Goal: Find specific page/section: Find specific page/section

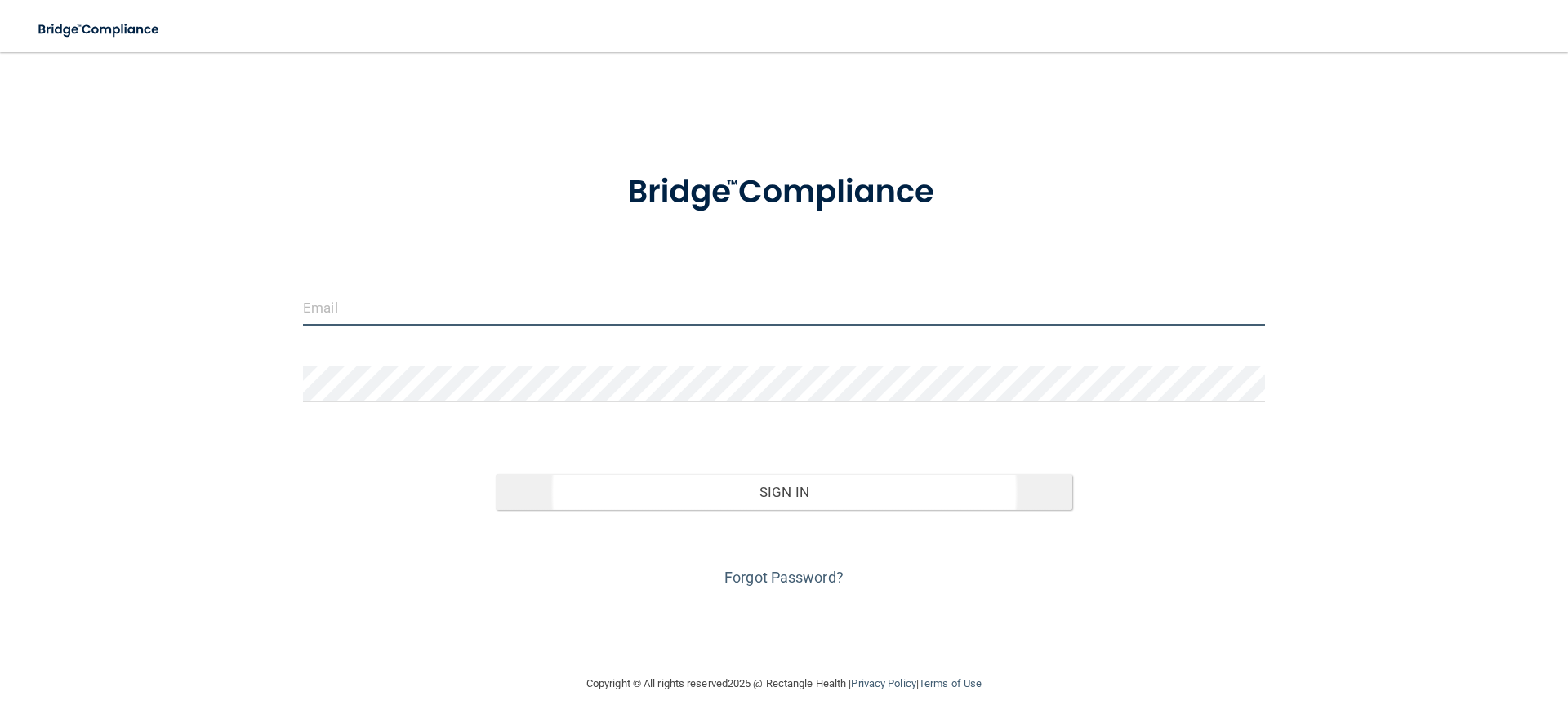
type input "[EMAIL_ADDRESS][DOMAIN_NAME]"
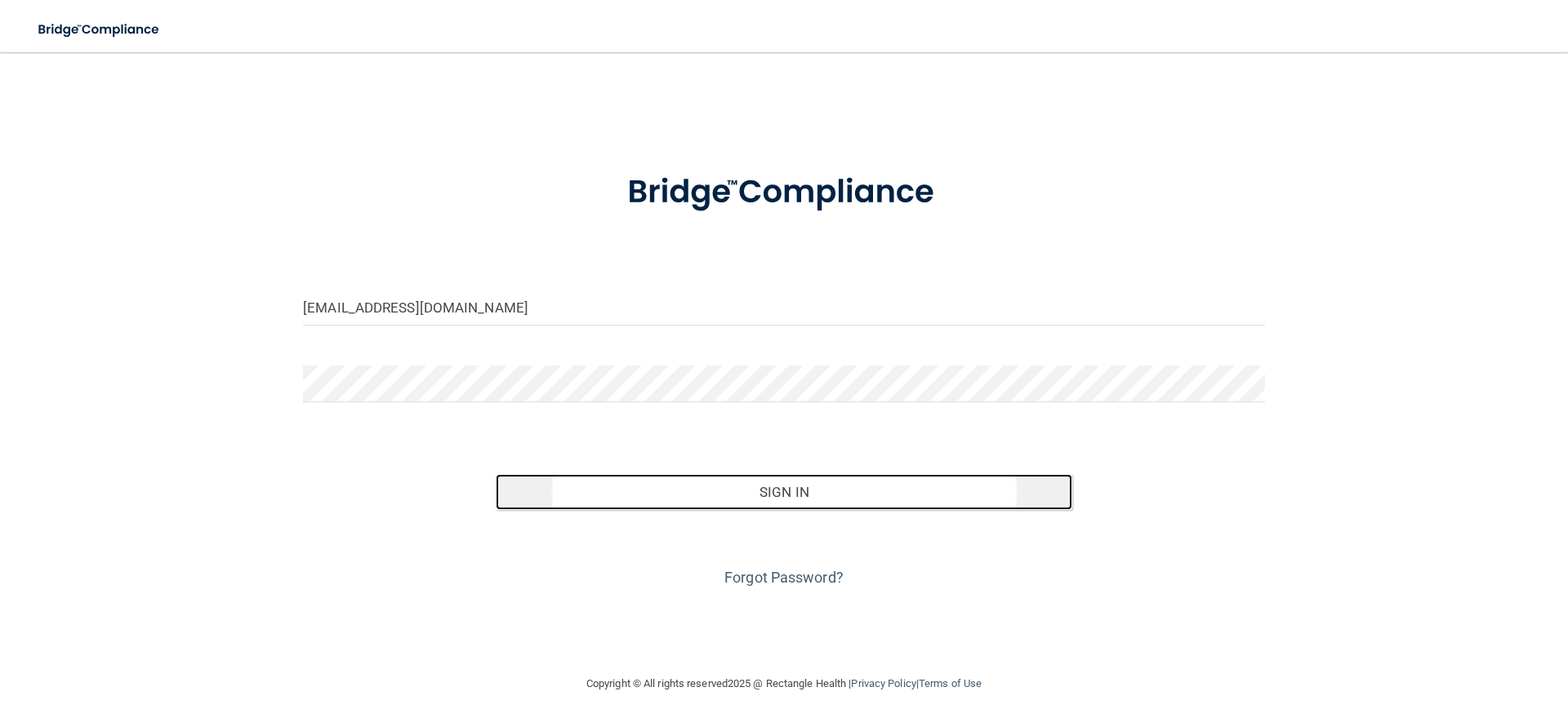
click at [793, 492] on button "Sign In" at bounding box center [784, 492] width 577 height 36
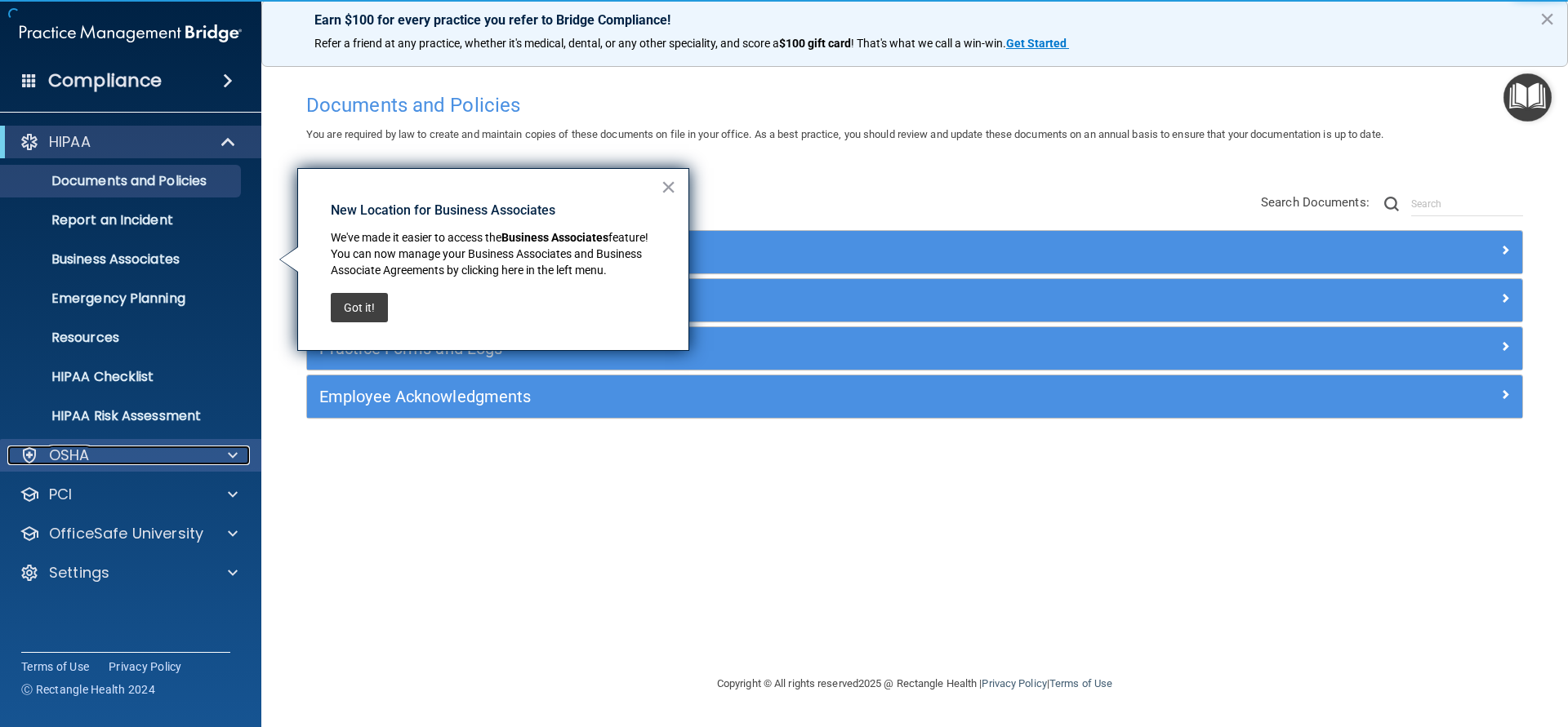
click at [210, 452] on div at bounding box center [230, 455] width 41 height 19
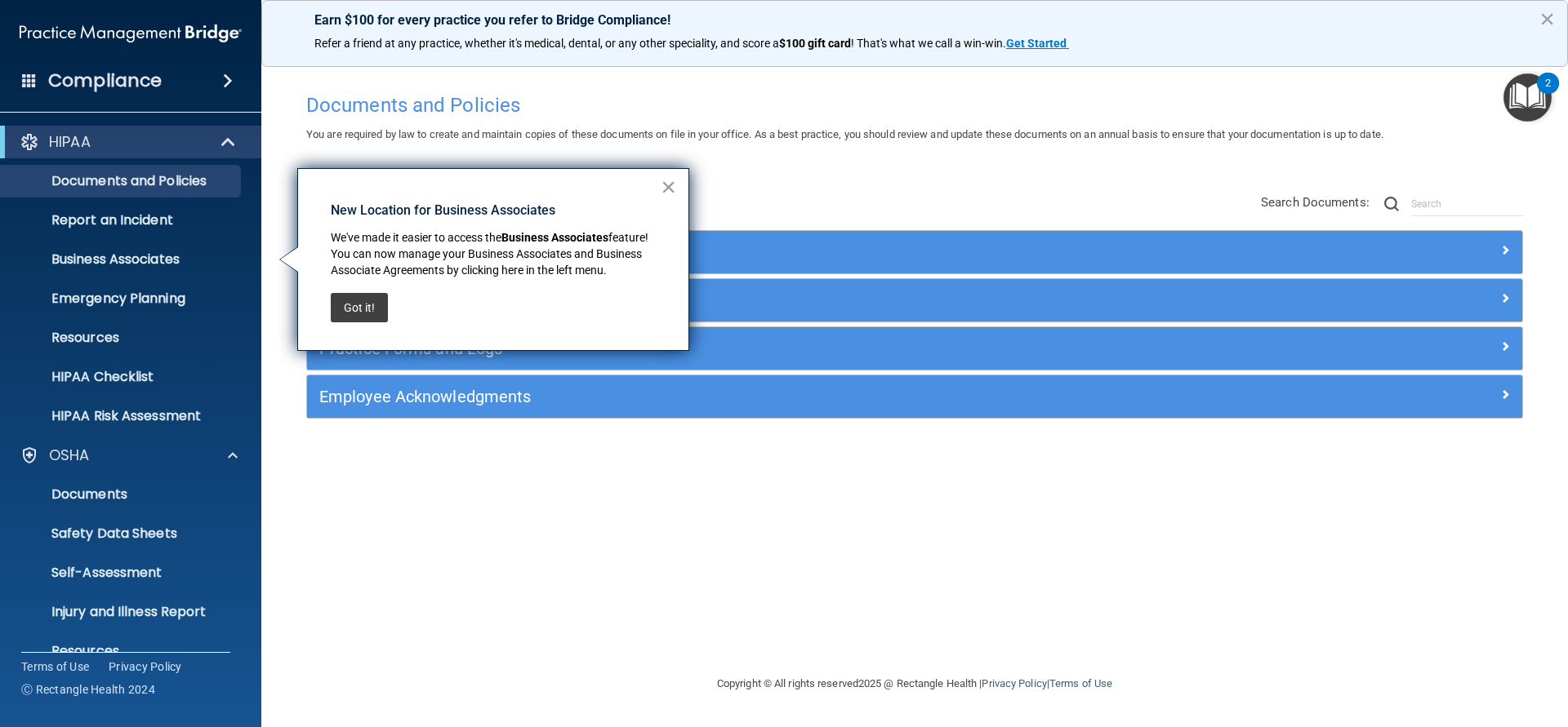
click at [665, 186] on button "×" at bounding box center [668, 187] width 16 height 26
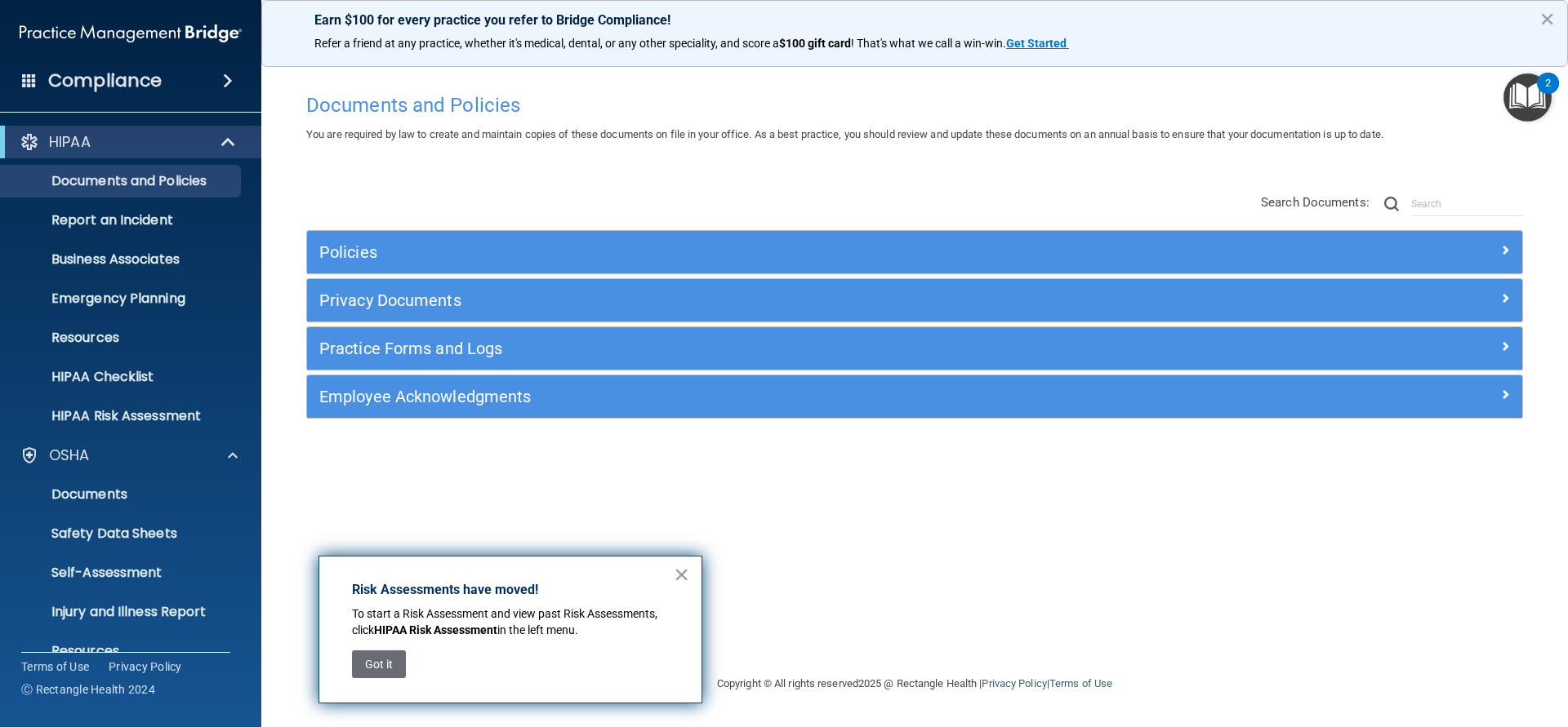
click at [678, 570] on button "×" at bounding box center [681, 574] width 16 height 26
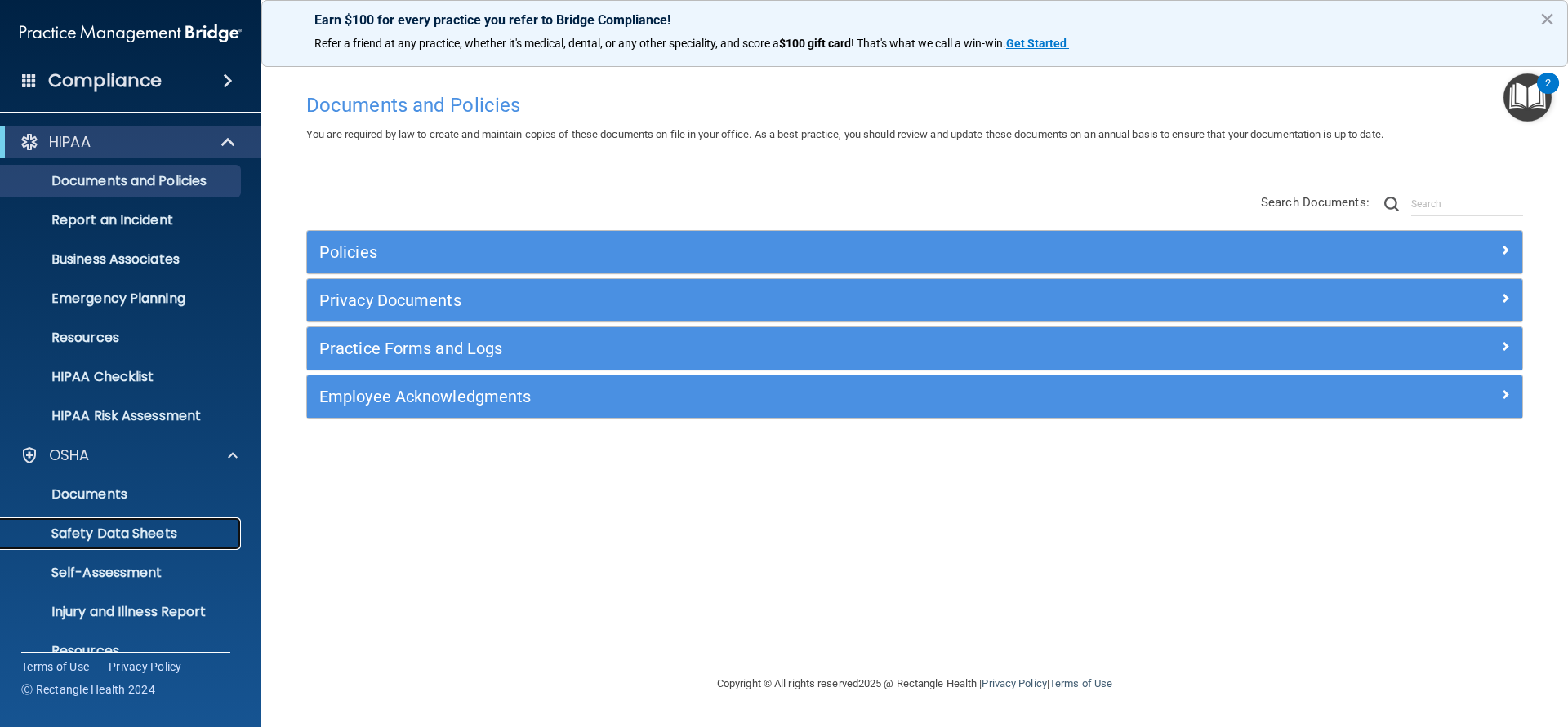
click at [188, 531] on p "Safety Data Sheets" at bounding box center [122, 533] width 223 height 17
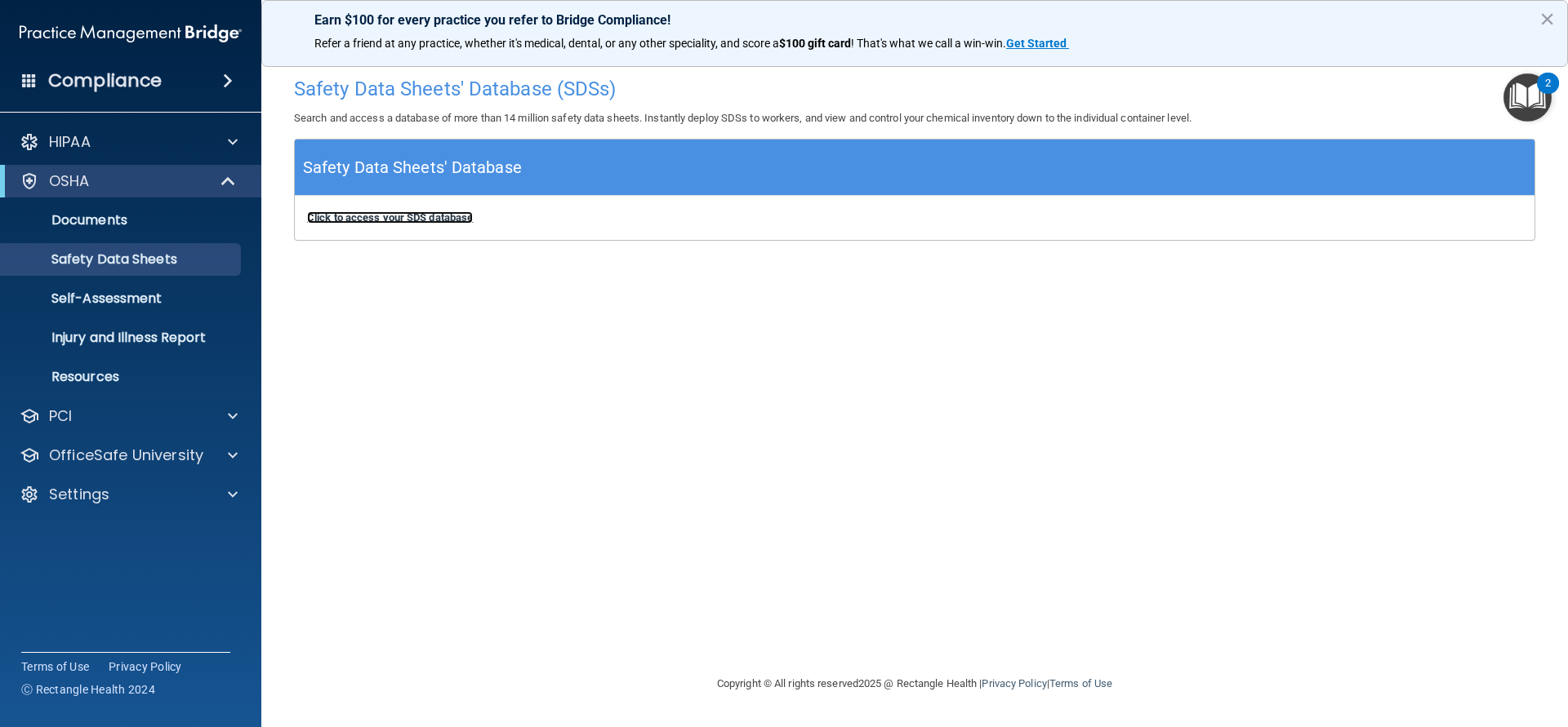
click at [430, 219] on b "Click to access your SDS database" at bounding box center [390, 218] width 166 height 12
click at [118, 372] on p "Resources" at bounding box center [122, 377] width 223 height 17
